Goal: Task Accomplishment & Management: Use online tool/utility

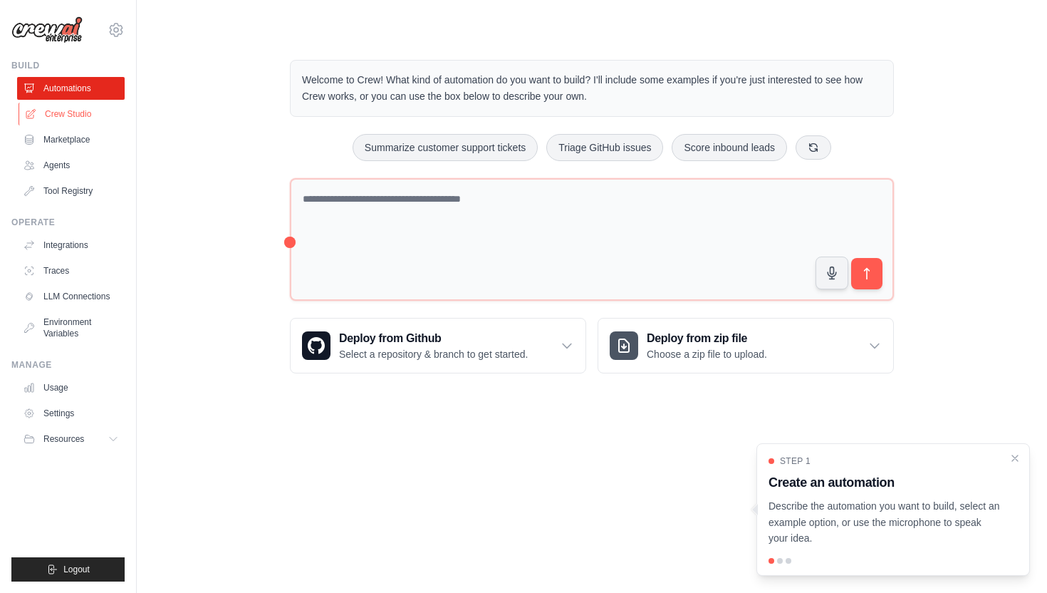
click at [94, 114] on link "Crew Studio" at bounding box center [73, 114] width 108 height 23
click at [78, 113] on link "Crew Studio" at bounding box center [73, 114] width 108 height 23
click at [1016, 456] on icon "Close walkthrough" at bounding box center [1015, 457] width 6 height 6
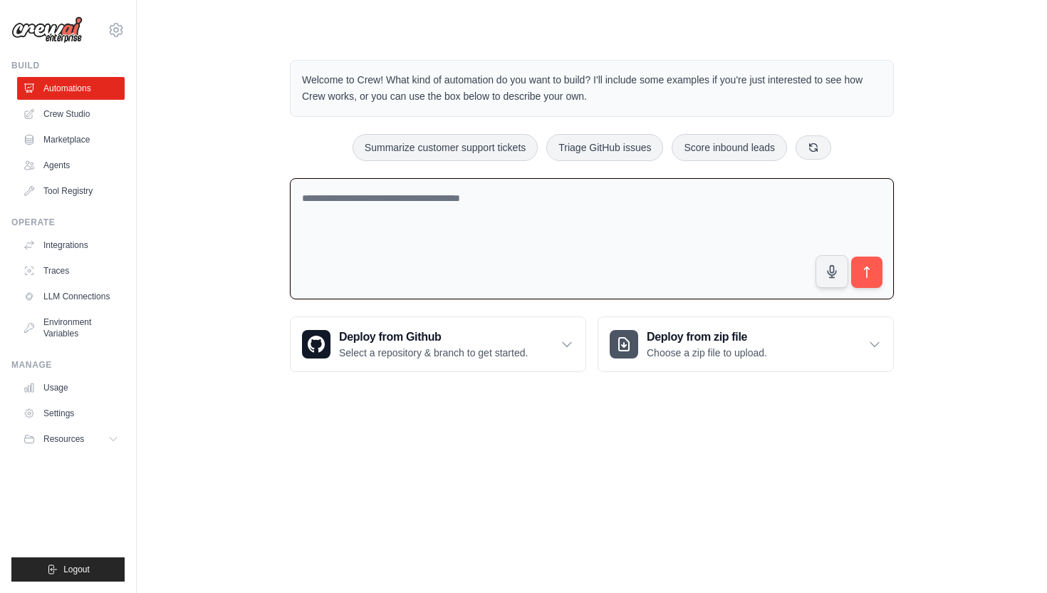
click at [482, 213] on textarea at bounding box center [592, 239] width 604 height 122
click at [484, 229] on textarea at bounding box center [592, 239] width 604 height 122
click at [83, 113] on link "Crew Studio" at bounding box center [73, 114] width 108 height 23
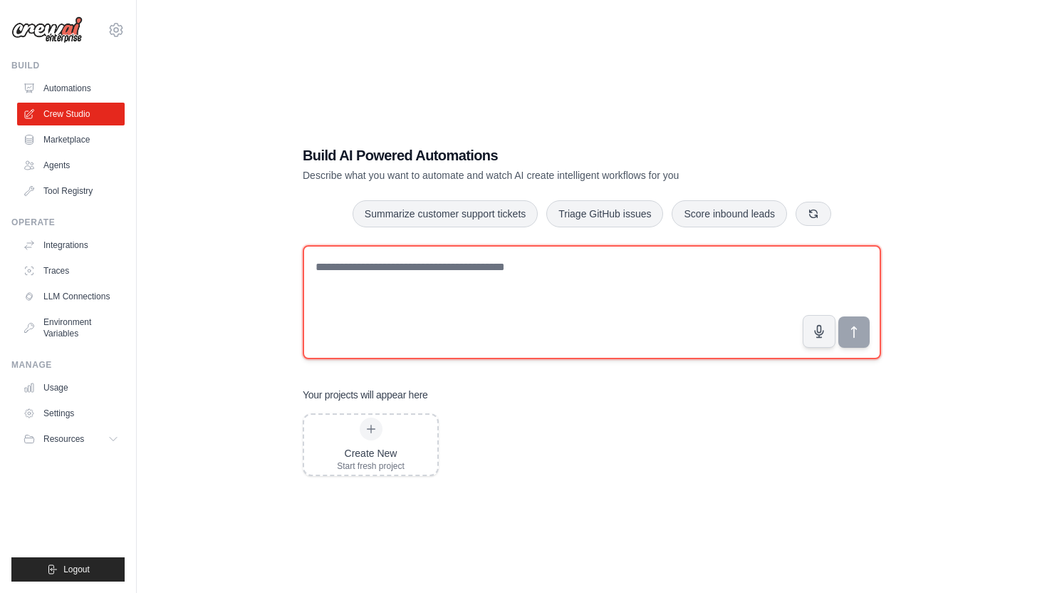
click at [497, 283] on textarea at bounding box center [592, 302] width 578 height 114
